Goal: Task Accomplishment & Management: Complete application form

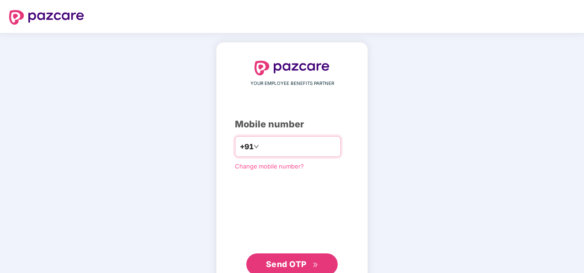
type input "*"
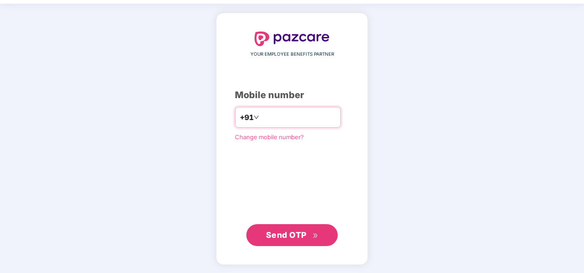
click at [280, 109] on div "+91 *" at bounding box center [288, 117] width 106 height 21
click at [278, 118] on input "*" at bounding box center [298, 117] width 75 height 15
type input "*"
click at [282, 117] on input "*" at bounding box center [298, 117] width 75 height 15
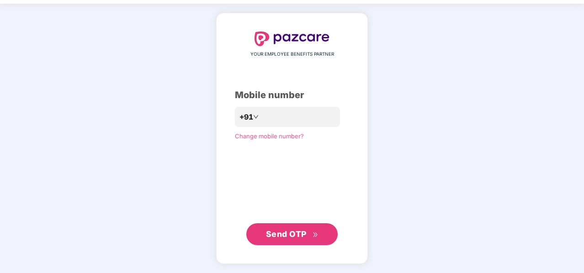
scroll to position [28, 0]
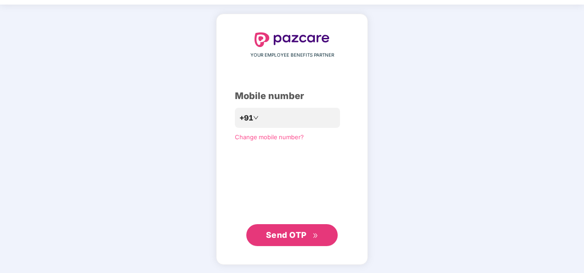
click at [291, 232] on span "Send OTP" at bounding box center [286, 235] width 41 height 10
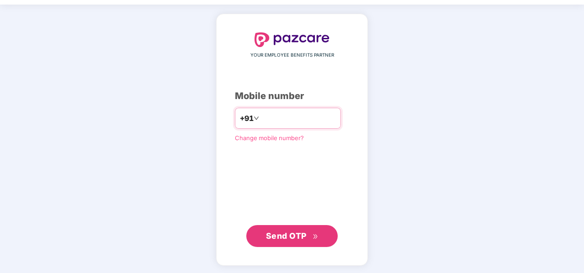
click at [310, 120] on input "*********" at bounding box center [298, 118] width 75 height 15
type input "**********"
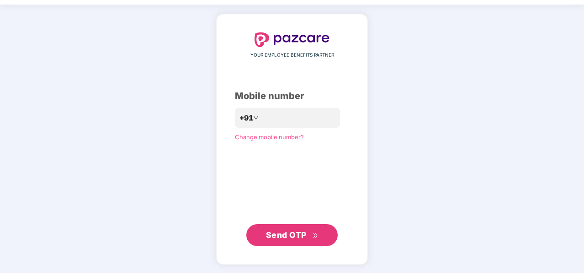
click at [280, 232] on span "Send OTP" at bounding box center [286, 235] width 41 height 10
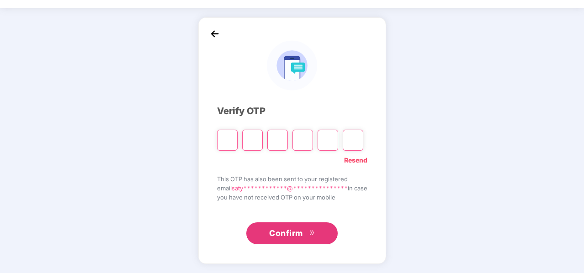
scroll to position [25, 0]
type input "*"
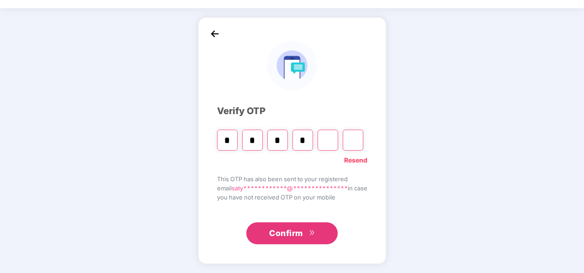
type input "*"
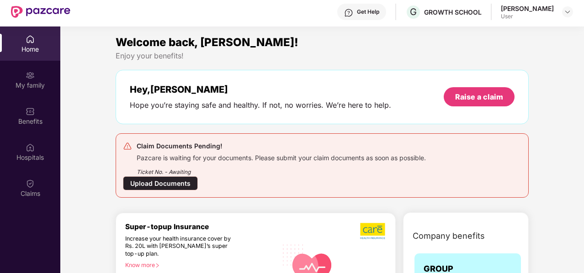
click at [152, 187] on div "Upload Documents" at bounding box center [160, 183] width 75 height 14
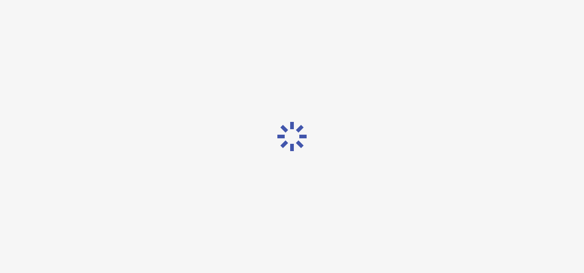
scroll to position [22, 0]
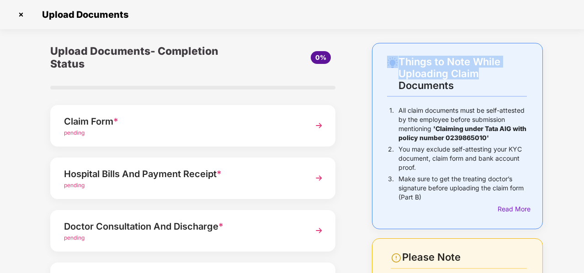
drag, startPoint x: 582, startPoint y: 69, endPoint x: 584, endPoint y: 21, distance: 47.5
click at [583, 21] on html "Get Pazcare mobile app for all your employee benefits need Download Now Upload …" at bounding box center [292, 114] width 584 height 273
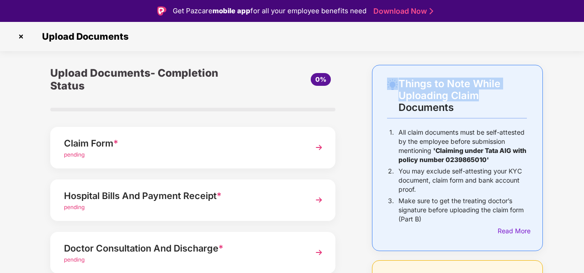
click at [19, 35] on img at bounding box center [21, 36] width 15 height 15
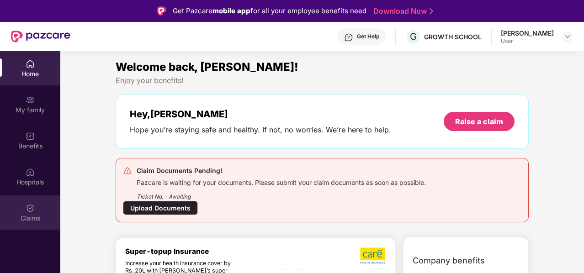
click at [32, 215] on div "Claims" at bounding box center [30, 218] width 60 height 9
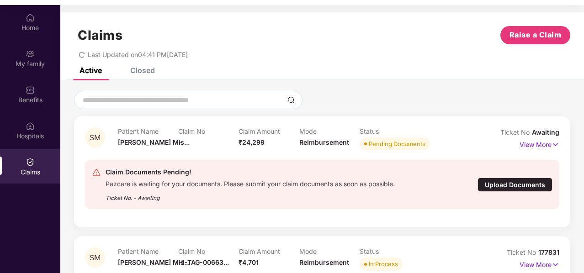
scroll to position [51, 0]
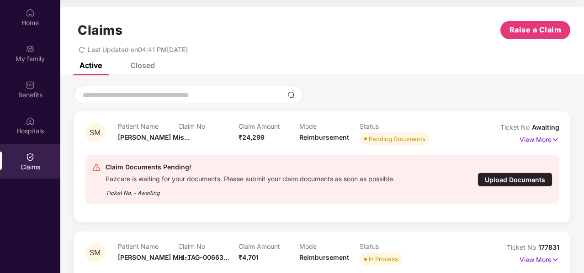
click at [497, 180] on div "Upload Documents" at bounding box center [514, 180] width 75 height 14
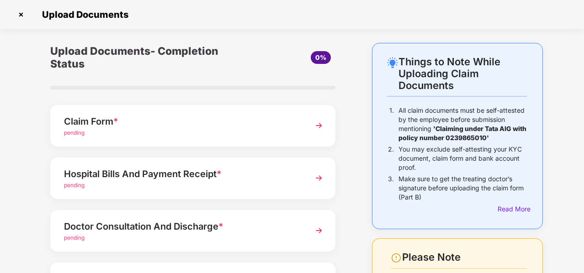
click at [323, 122] on img at bounding box center [319, 125] width 16 height 16
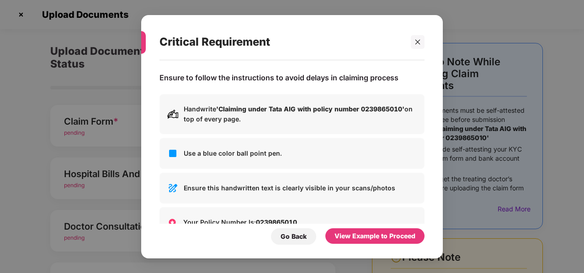
scroll to position [0, 0]
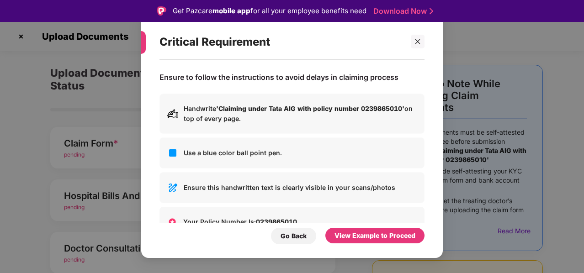
click at [353, 47] on div "Critical Requirement" at bounding box center [280, 42] width 243 height 36
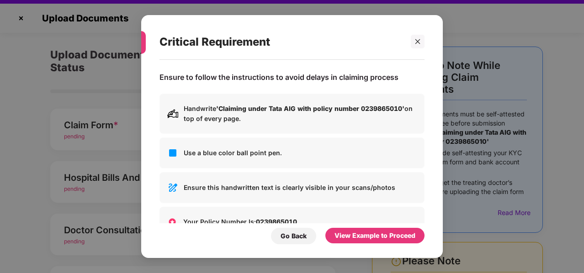
scroll to position [22, 0]
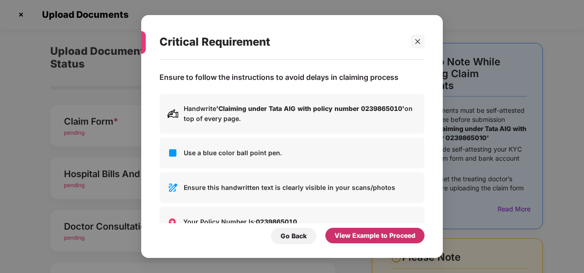
click at [371, 237] on div "View Example to Proceed" at bounding box center [374, 236] width 81 height 10
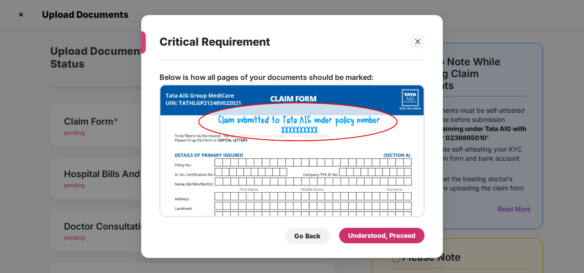
click at [371, 237] on div "Understood, Proceed" at bounding box center [381, 236] width 67 height 10
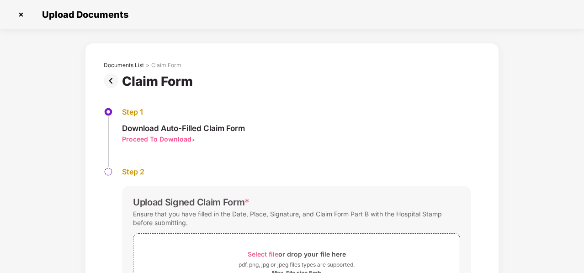
click at [415, 151] on div "Step 1 Download Auto-Filled Claim Form Proceed To Download >" at bounding box center [292, 137] width 376 height 60
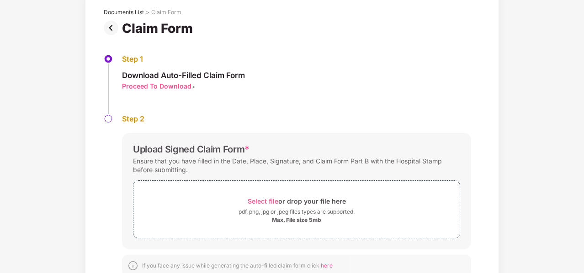
scroll to position [55, 0]
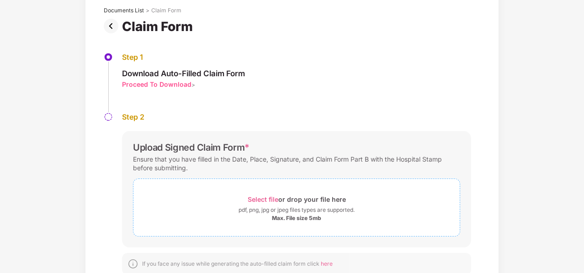
click at [314, 213] on div "pdf, png, jpg or jpeg files types are supported." at bounding box center [296, 210] width 116 height 9
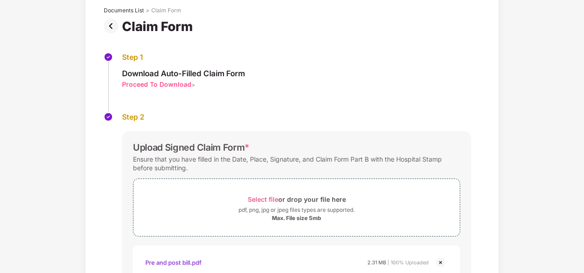
click at [380, 81] on div "Step 1 Download Auto-Filled Claim Form Proceed To Download >" at bounding box center [292, 83] width 376 height 60
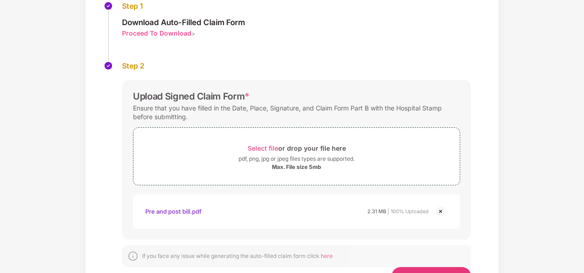
scroll to position [145, 0]
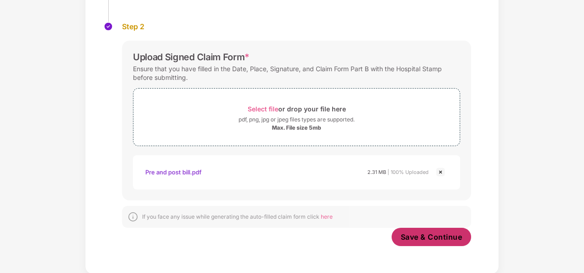
click at [418, 235] on span "Save & Continue" at bounding box center [432, 237] width 62 height 10
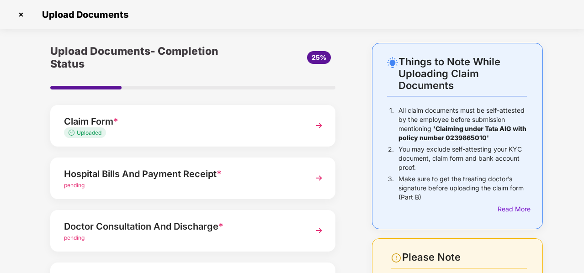
click at [315, 179] on img at bounding box center [319, 178] width 16 height 16
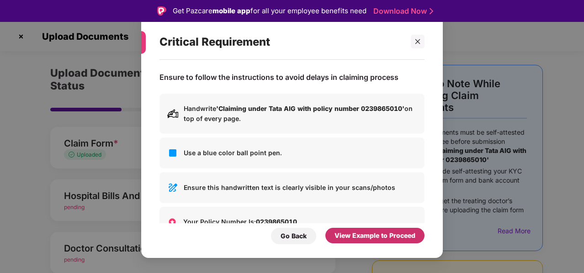
click at [354, 236] on div "View Example to Proceed" at bounding box center [374, 236] width 81 height 10
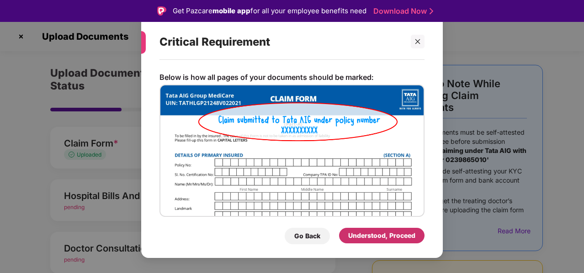
click at [365, 236] on div "Understood, Proceed" at bounding box center [381, 236] width 67 height 10
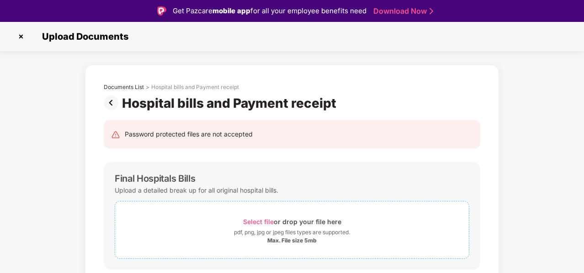
click at [343, 218] on div "Select file or drop your file here" at bounding box center [292, 222] width 354 height 12
click at [372, 181] on div "Final Hospitals Bills" at bounding box center [292, 178] width 354 height 11
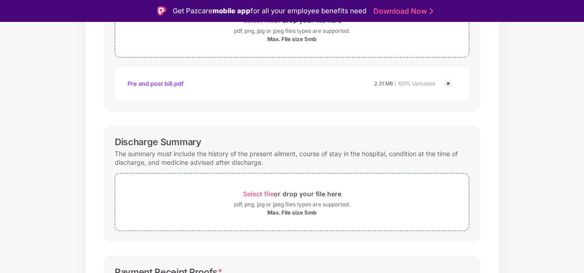
scroll to position [219, 0]
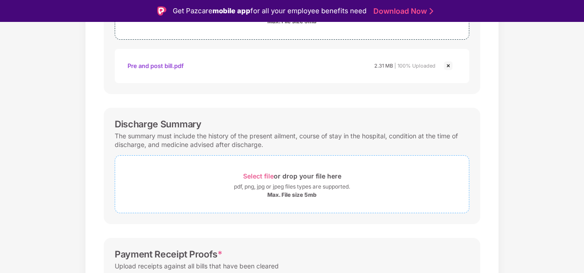
click at [315, 186] on div "pdf, png, jpg or jpeg files types are supported." at bounding box center [292, 186] width 116 height 9
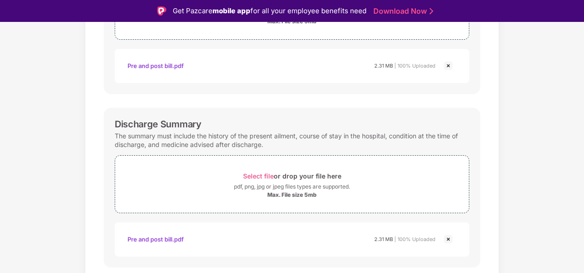
click at [411, 117] on div "Discharge Summary The summary must include the history of the present ailment, …" at bounding box center [292, 188] width 376 height 160
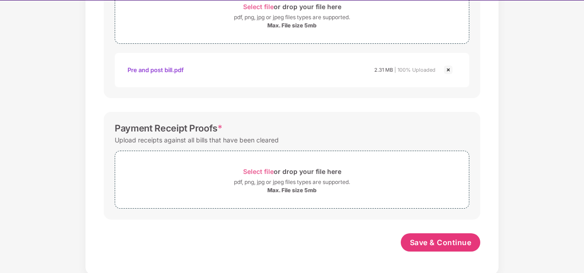
scroll to position [22, 0]
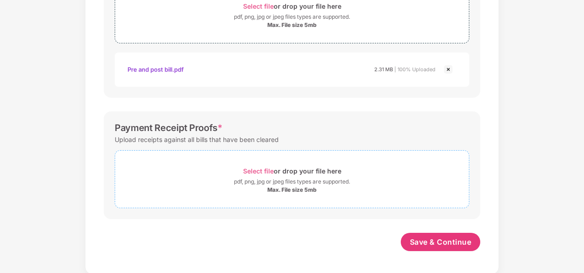
click at [311, 179] on div "pdf, png, jpg or jpeg files types are supported." at bounding box center [292, 181] width 116 height 9
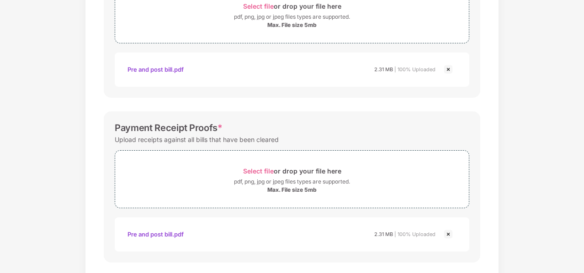
click at [425, 103] on div "Password protected files are not accepted Final Hospitals Bills Upload a detail…" at bounding box center [292, 17] width 404 height 591
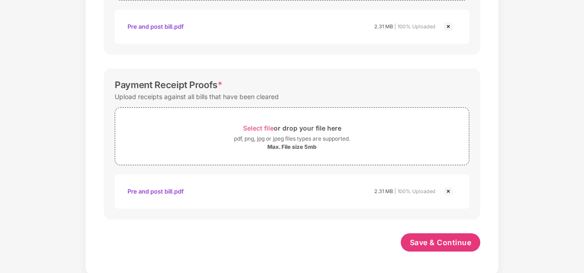
scroll to position [411, 0]
click at [440, 238] on span "Save & Continue" at bounding box center [441, 242] width 62 height 10
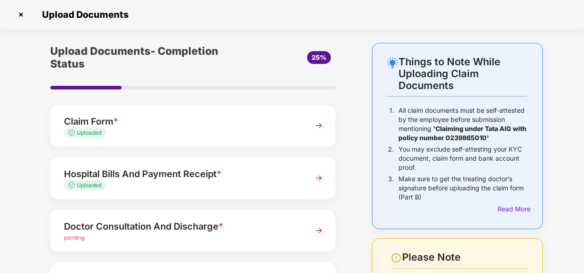
click at [354, 164] on div "Upload Documents- Completion Status 25% Claim Form * Uploaded Hospital Bills An…" at bounding box center [192, 230] width 331 height 374
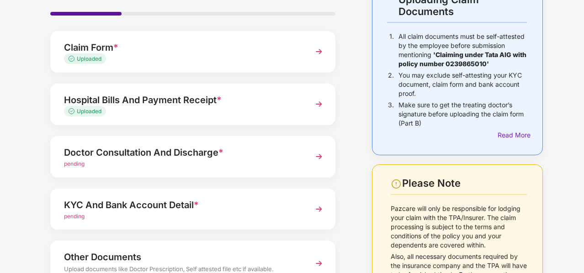
scroll to position [91, 0]
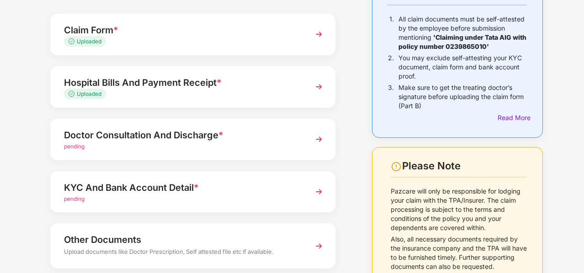
click at [316, 142] on img at bounding box center [319, 139] width 16 height 16
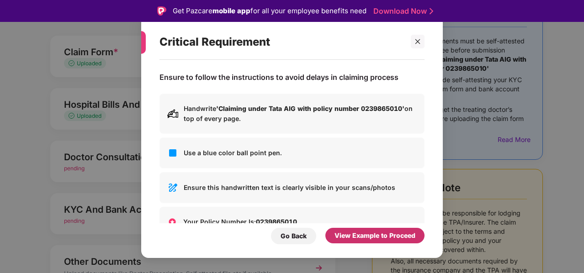
click at [381, 238] on div "View Example to Proceed" at bounding box center [374, 236] width 81 height 10
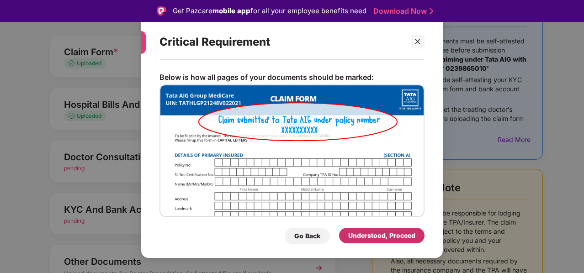
click at [382, 236] on div "Understood, Proceed" at bounding box center [381, 236] width 67 height 10
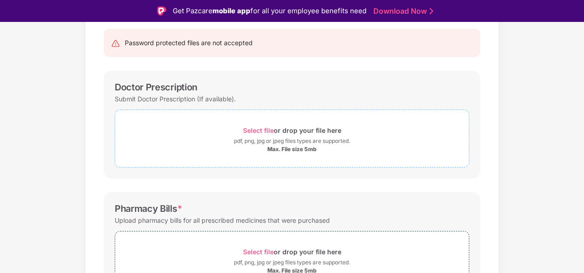
click at [317, 148] on div "Max. File size 5mb" at bounding box center [292, 149] width 354 height 7
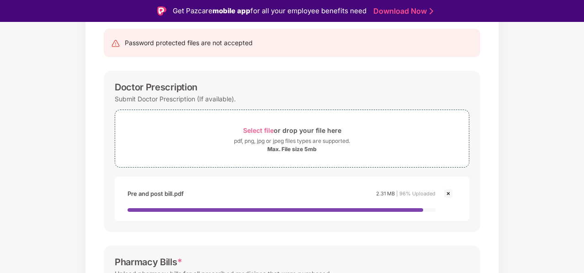
click at [372, 63] on div "Password protected files are not accepted Doctor Prescription Submit Doctor Pre…" at bounding box center [292, 277] width 404 height 514
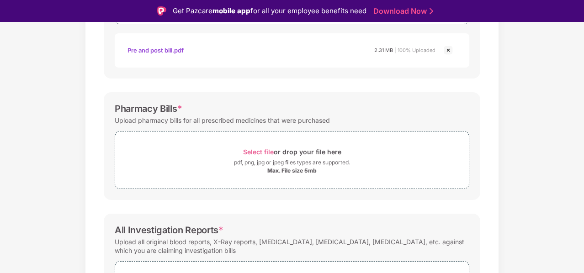
scroll to position [235, 0]
click at [301, 147] on div "Select file or drop your file here" at bounding box center [292, 151] width 98 height 12
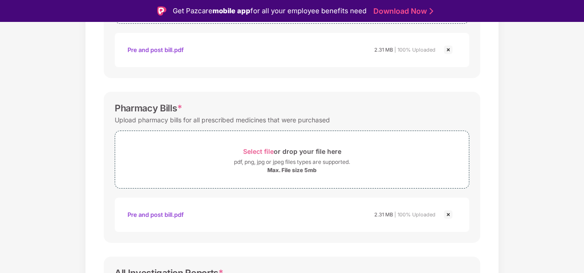
click at [392, 85] on div "Password protected files are not accepted Doctor Prescription Submit Doctor Pre…" at bounding box center [292, 150] width 404 height 548
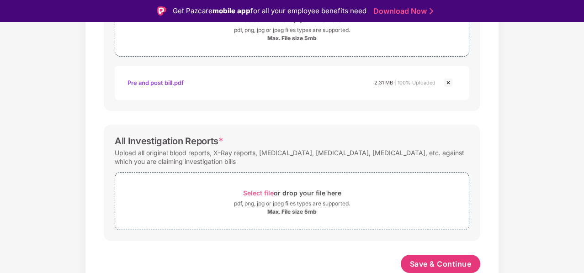
scroll to position [367, 0]
click at [326, 206] on div "pdf, png, jpg or jpeg files types are supported." at bounding box center [292, 203] width 116 height 9
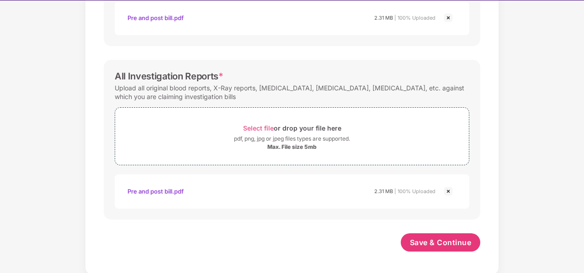
scroll to position [22, 0]
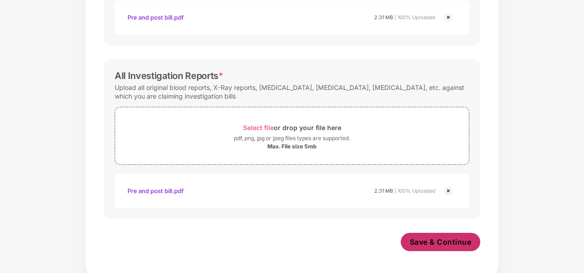
click at [424, 240] on span "Save & Continue" at bounding box center [441, 242] width 62 height 10
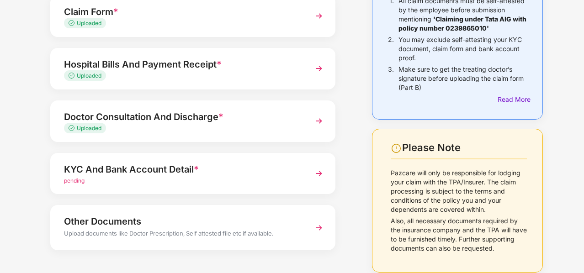
scroll to position [128, 0]
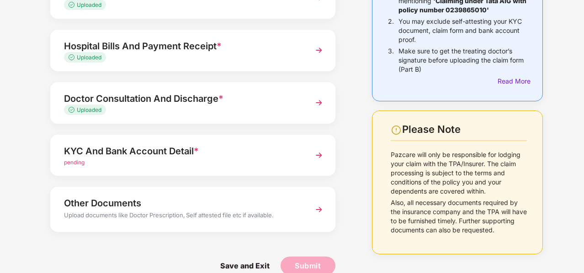
click at [312, 152] on img at bounding box center [319, 155] width 16 height 16
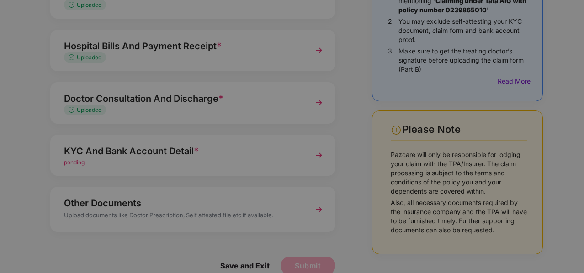
scroll to position [0, 0]
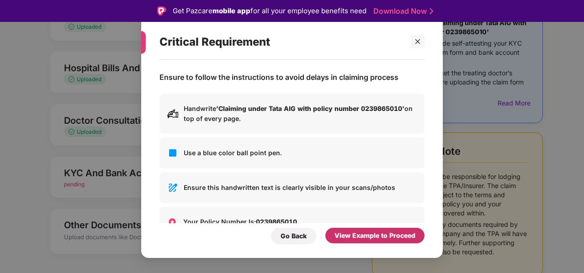
click at [364, 235] on div "View Example to Proceed" at bounding box center [374, 236] width 81 height 10
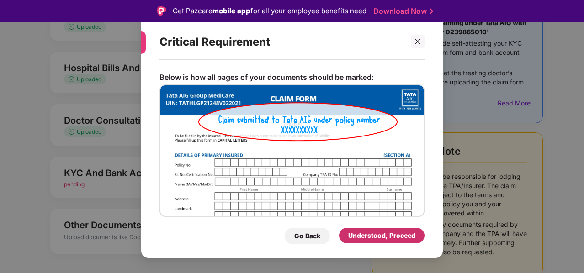
click at [364, 235] on div "Understood, Proceed" at bounding box center [381, 236] width 67 height 10
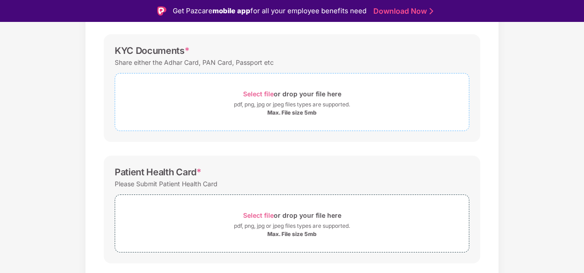
click at [287, 98] on div "Select file or drop your file here" at bounding box center [292, 94] width 98 height 12
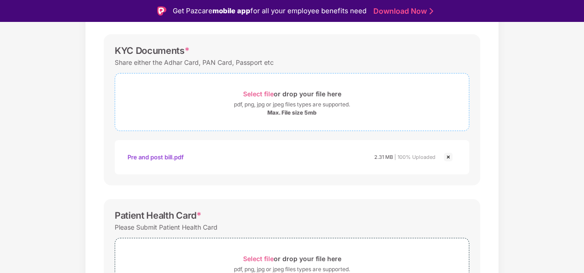
click at [264, 97] on div "Select file or drop your file here" at bounding box center [292, 94] width 98 height 12
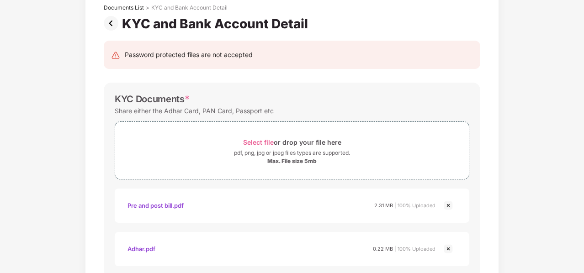
scroll to position [62, 0]
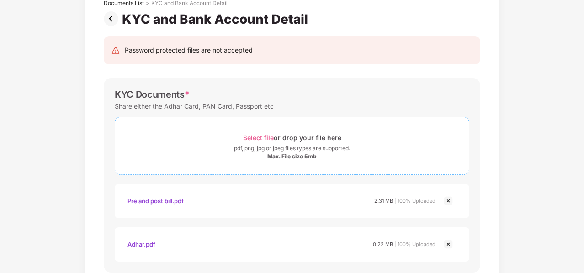
click at [308, 149] on div "pdf, png, jpg or jpeg files types are supported." at bounding box center [292, 148] width 116 height 9
click at [439, 83] on div "KYC Documents * Share either the Adhar Card, PAN Card, Passport etc Select file…" at bounding box center [292, 197] width 376 height 238
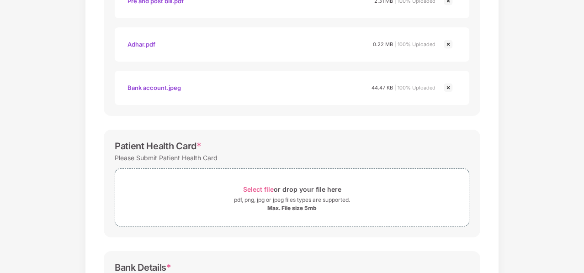
scroll to position [263, 0]
click at [303, 182] on div "Select file or drop your file here" at bounding box center [292, 188] width 98 height 12
click at [490, 130] on div "Password protected files are not accepted KYC Documents * Share either the Adha…" at bounding box center [292, 139] width 404 height 626
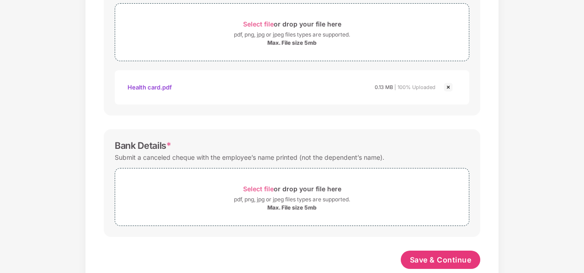
scroll to position [445, 0]
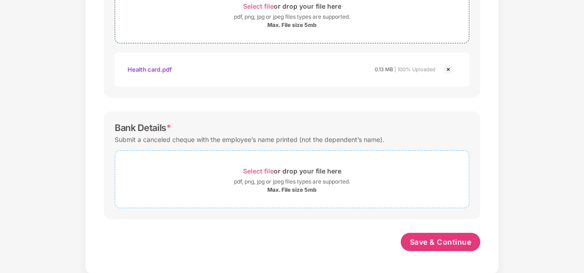
click at [294, 169] on div "Select file or drop your file here" at bounding box center [292, 171] width 98 height 12
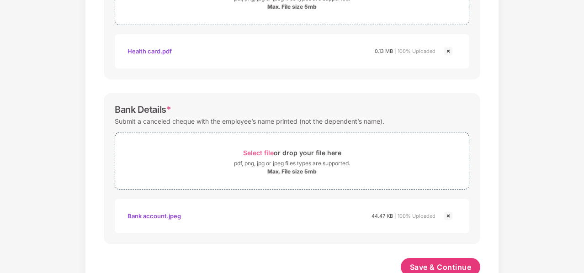
scroll to position [489, 0]
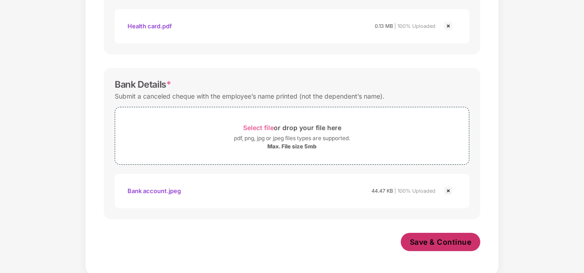
click at [434, 238] on span "Save & Continue" at bounding box center [441, 242] width 62 height 10
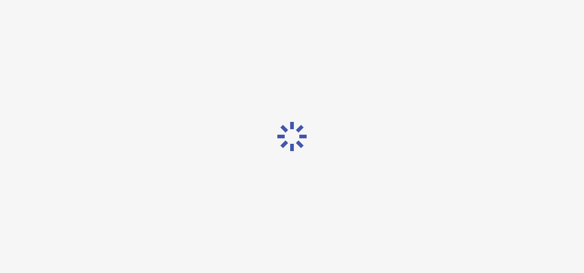
scroll to position [0, 0]
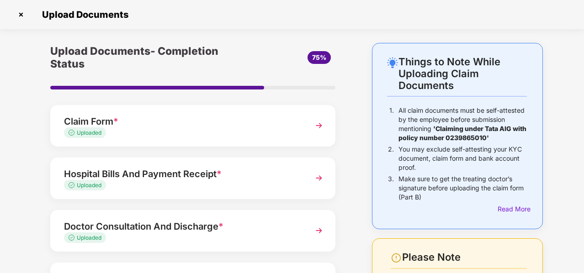
click at [354, 70] on div "Upload Documents- Completion Status 75% Claim Form * Uploaded Hospital Bills An…" at bounding box center [192, 230] width 331 height 374
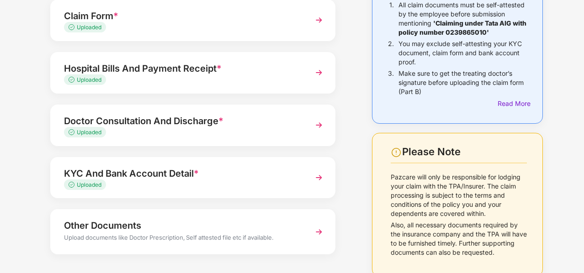
scroll to position [143, 0]
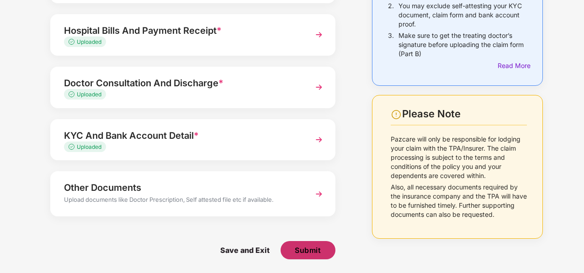
click at [309, 252] on span "Submit" at bounding box center [308, 250] width 26 height 10
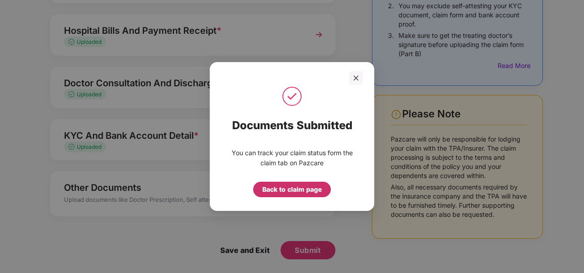
click at [280, 192] on div "Back to claim page" at bounding box center [291, 190] width 59 height 10
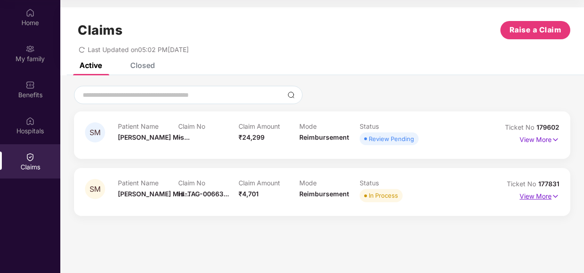
click at [533, 195] on p "View More" at bounding box center [539, 195] width 40 height 12
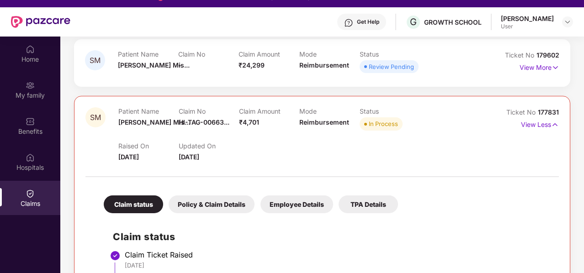
scroll to position [128, 0]
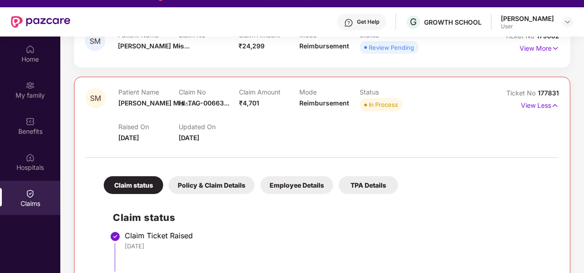
click at [198, 181] on div "Policy & Claim Details" at bounding box center [212, 185] width 86 height 18
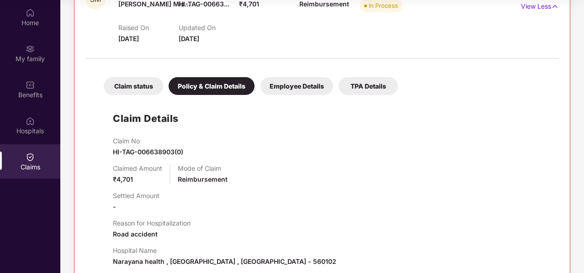
scroll to position [172, 0]
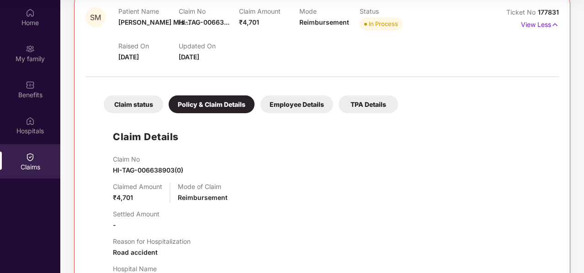
click at [295, 104] on div "Employee Details" at bounding box center [296, 104] width 73 height 18
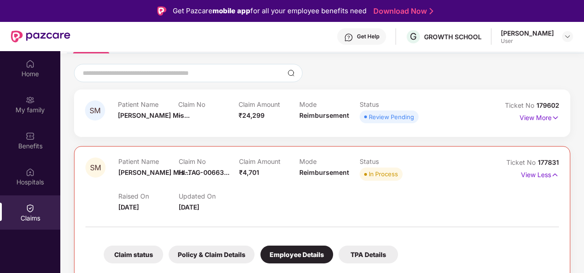
scroll to position [91, 0]
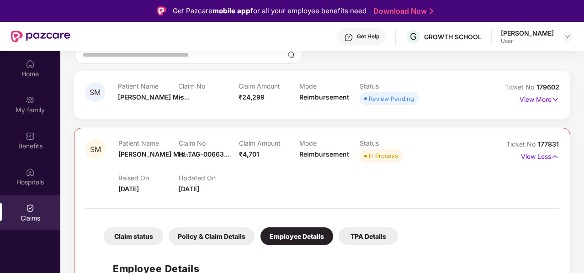
click at [455, 120] on div "SM Patient Name [PERSON_NAME]... Claim No - Claim Amount ₹24,299 Mode Reimburse…" at bounding box center [322, 198] width 496 height 255
click at [307, 119] on div "SM Patient Name [PERSON_NAME]... Claim No - Claim Amount ₹24,299 Mode Reimburse…" at bounding box center [322, 198] width 496 height 255
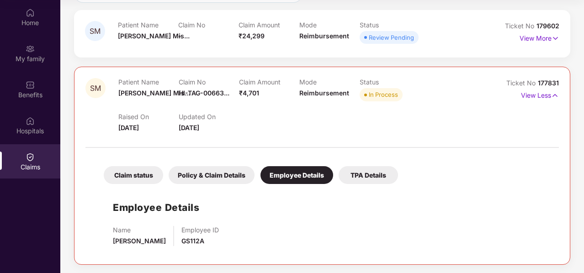
scroll to position [83, 0]
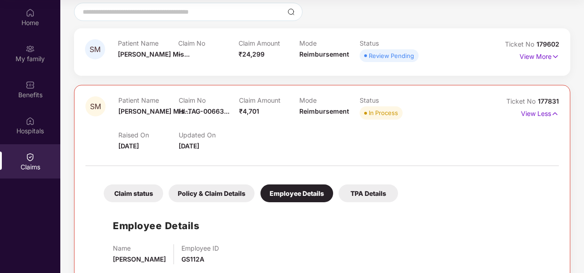
click at [116, 192] on div "Claim status" at bounding box center [133, 194] width 59 height 18
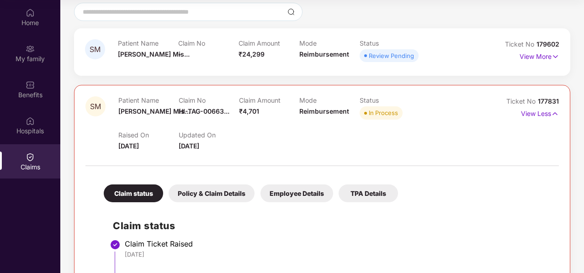
click at [466, 140] on div "Raised On [DATE] Updated On [DATE]" at bounding box center [298, 136] width 361 height 29
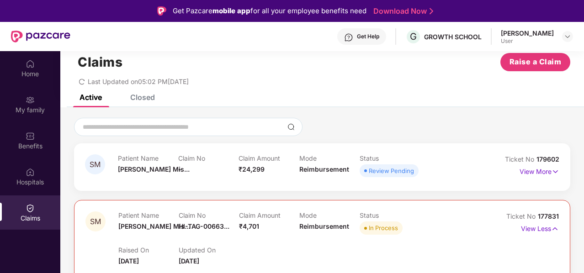
scroll to position [37, 0]
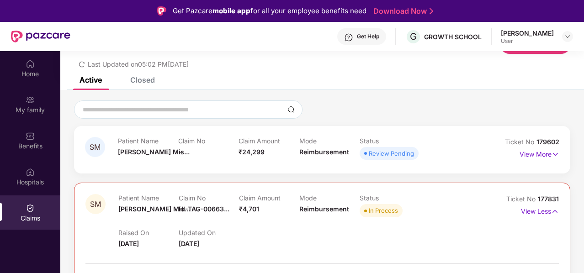
click at [31, 220] on div "Claims" at bounding box center [30, 218] width 60 height 9
click at [35, 66] on div "Home" at bounding box center [30, 68] width 60 height 34
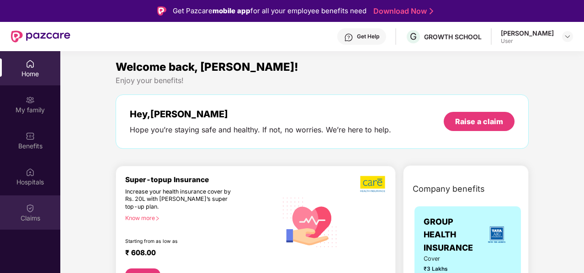
click at [31, 203] on div at bounding box center [30, 207] width 9 height 9
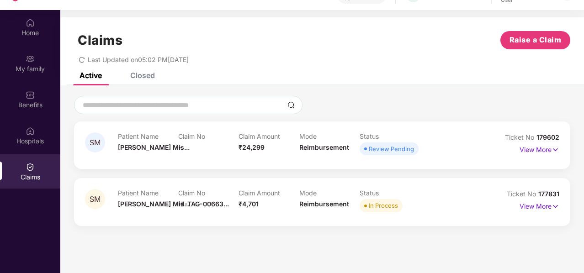
scroll to position [51, 0]
